Goal: Task Accomplishment & Management: Manage account settings

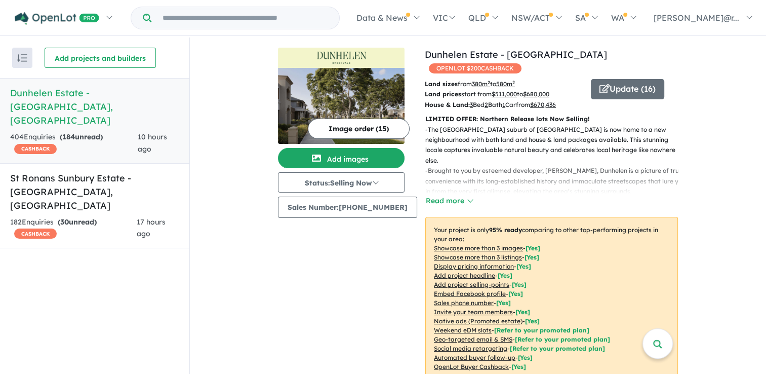
click at [101, 131] on div "404 Enquir ies ( 184 unread) CASHBACK" at bounding box center [74, 143] width 128 height 24
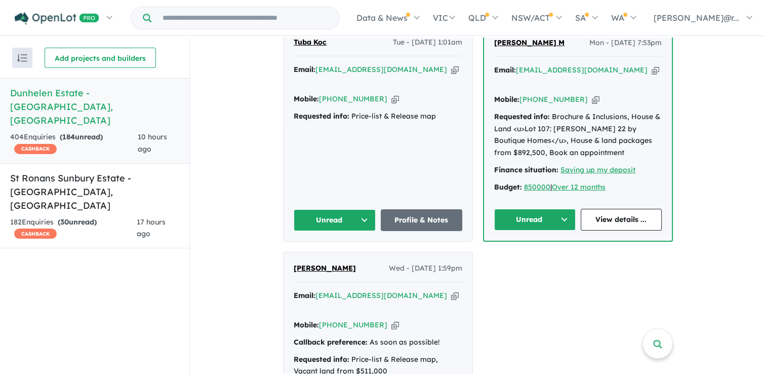
scroll to position [447, 0]
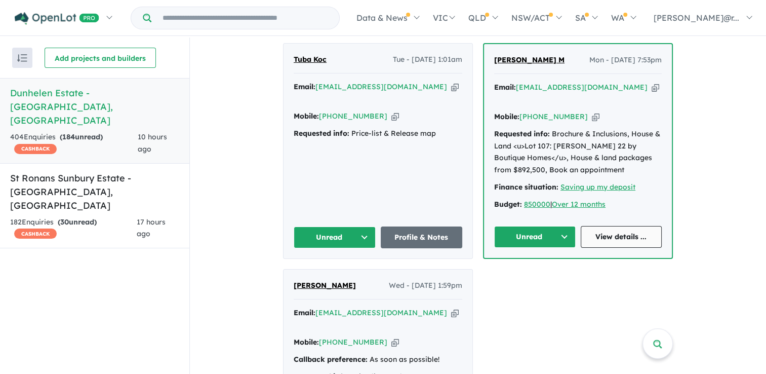
click at [598, 226] on link "View details ..." at bounding box center [622, 237] width 82 height 22
click at [541, 226] on button "Unread" at bounding box center [535, 237] width 82 height 22
click at [541, 272] on button "Assigned" at bounding box center [539, 283] width 88 height 23
click at [352, 226] on button "Unread" at bounding box center [335, 237] width 82 height 22
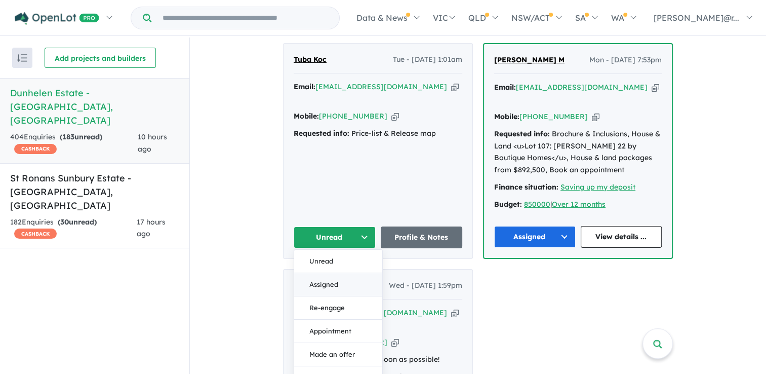
click at [334, 273] on button "Assigned" at bounding box center [338, 284] width 88 height 23
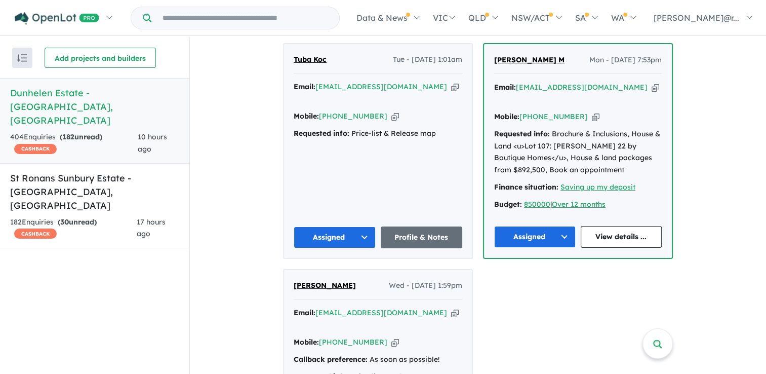
click at [398, 226] on link "Profile & Notes" at bounding box center [422, 237] width 82 height 22
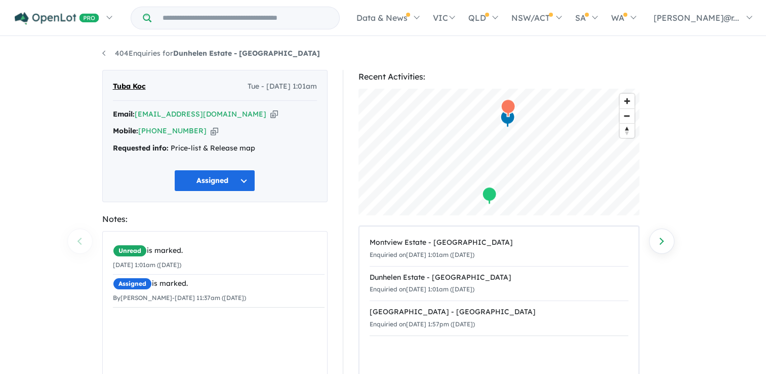
click at [134, 248] on span "Unread" at bounding box center [130, 251] width 34 height 12
click at [79, 240] on div "404 Enquiries for Dunhelen Estate - [GEOGRAPHIC_DATA] Previous enquiry Next enq…" at bounding box center [383, 206] width 766 height 338
